Goal: Information Seeking & Learning: Learn about a topic

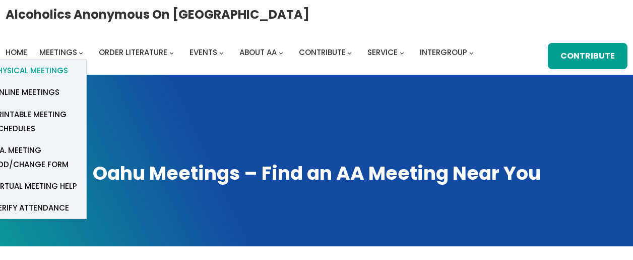
click at [63, 67] on span "Physical Meetings" at bounding box center [30, 71] width 75 height 14
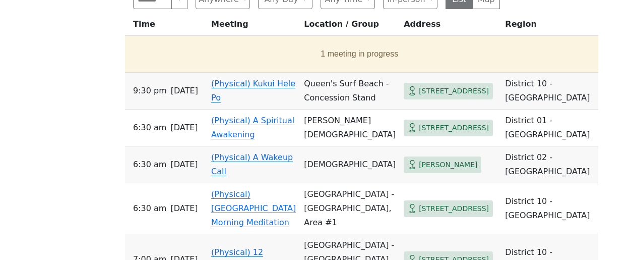
scroll to position [558, 0]
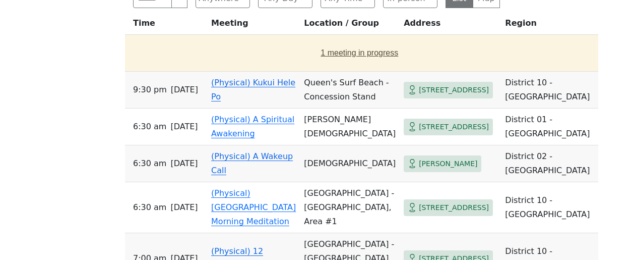
click at [295, 39] on button "1 meeting in progress" at bounding box center [359, 53] width 461 height 28
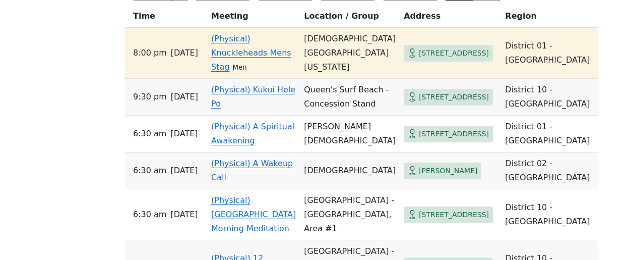
click at [238, 43] on td "(Physical) Knuckleheads Mens Stag Men" at bounding box center [253, 53] width 93 height 51
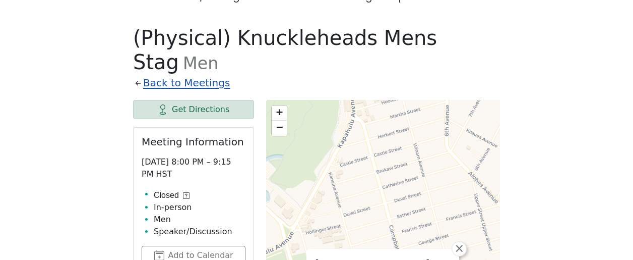
click at [213, 74] on link "Back to Meetings" at bounding box center [186, 83] width 87 height 18
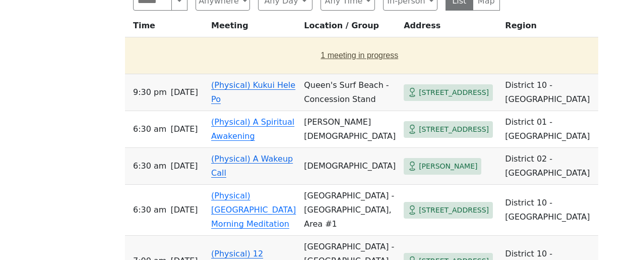
scroll to position [552, 0]
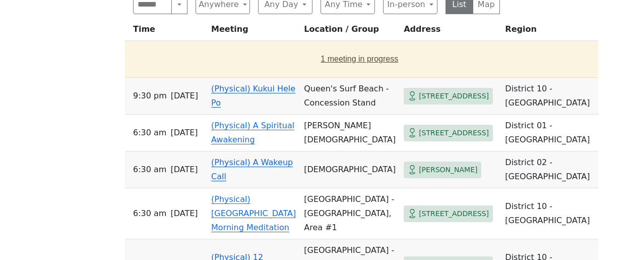
click at [300, 45] on button "1 meeting in progress" at bounding box center [359, 59] width 461 height 28
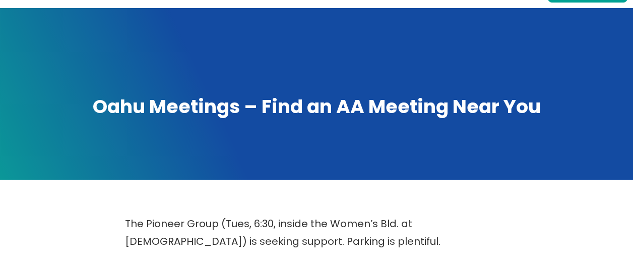
scroll to position [0, 0]
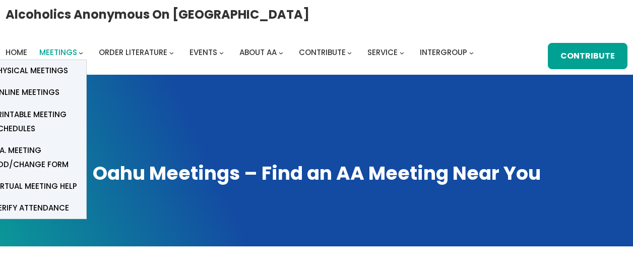
click at [57, 54] on span "Meetings" at bounding box center [58, 52] width 38 height 11
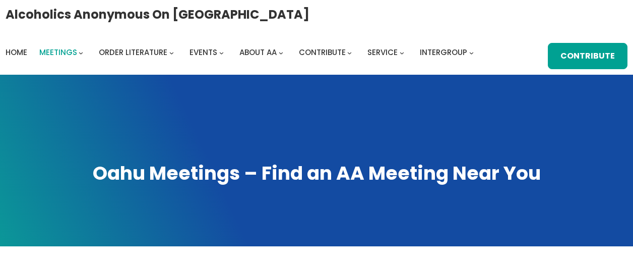
click at [54, 53] on span "Meetings" at bounding box center [58, 52] width 38 height 11
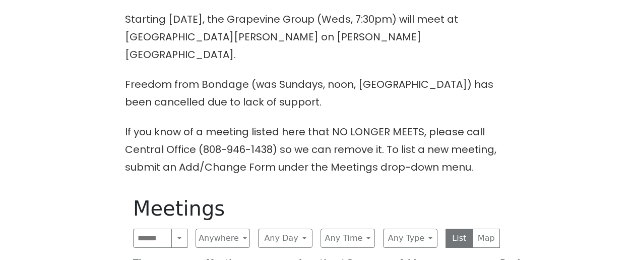
scroll to position [421, 0]
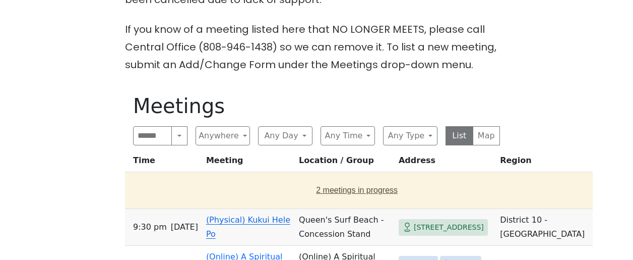
click at [332, 176] on button "2 meetings in progress" at bounding box center [357, 190] width 456 height 28
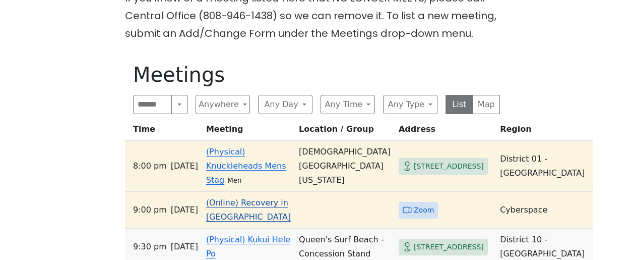
click at [285, 198] on link "(Online) Recovery in Da House" at bounding box center [248, 210] width 85 height 24
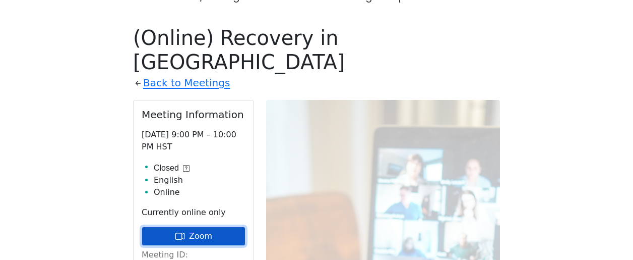
click at [227, 226] on link "Zoom" at bounding box center [194, 235] width 104 height 19
